Goal: Information Seeking & Learning: Learn about a topic

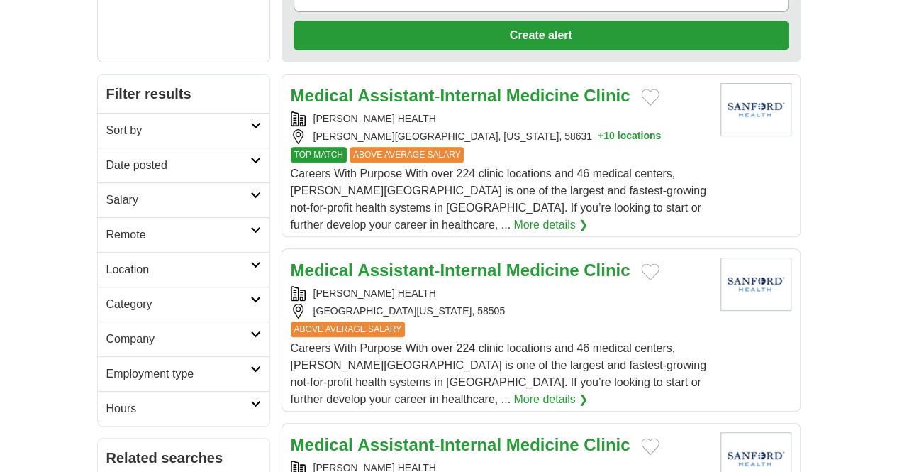
scroll to position [201, 0]
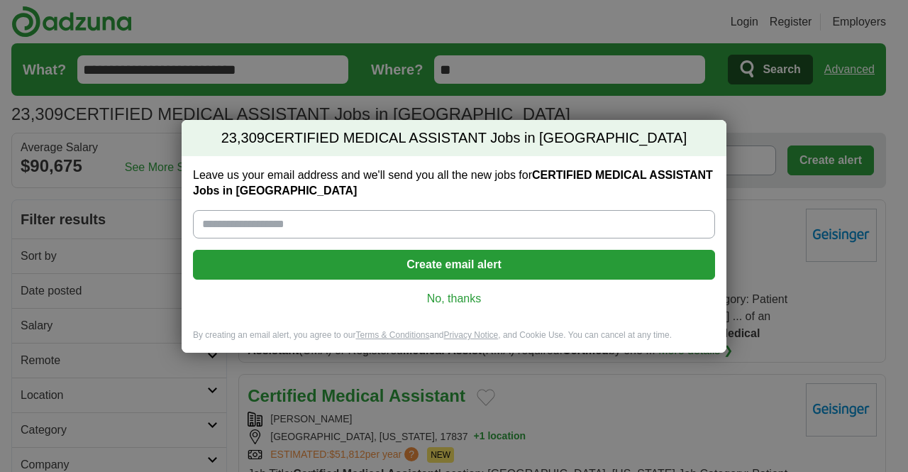
click at [475, 291] on link "No, thanks" at bounding box center [453, 299] width 499 height 16
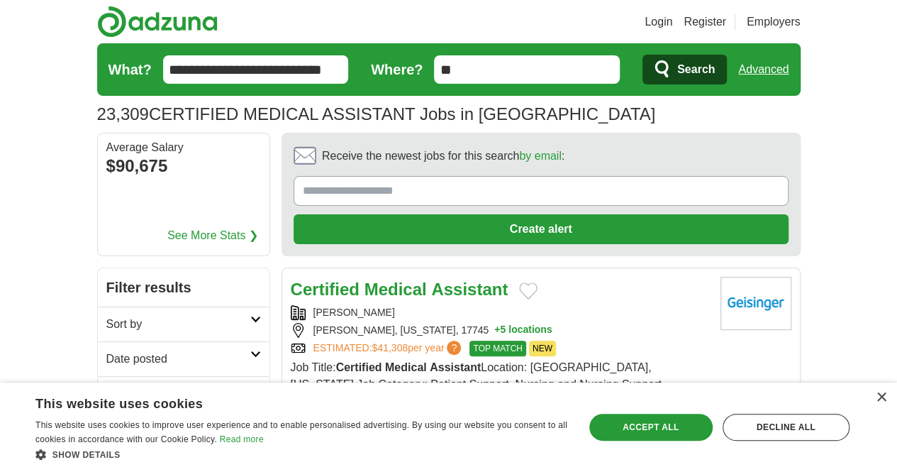
click at [517, 65] on input "**" at bounding box center [527, 69] width 186 height 28
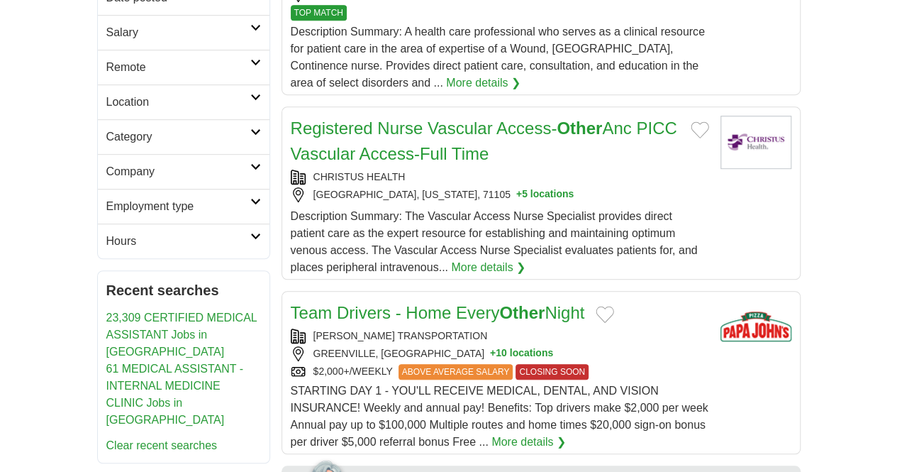
scroll to position [362, 0]
